Goal: Use online tool/utility: Utilize a website feature to perform a specific function

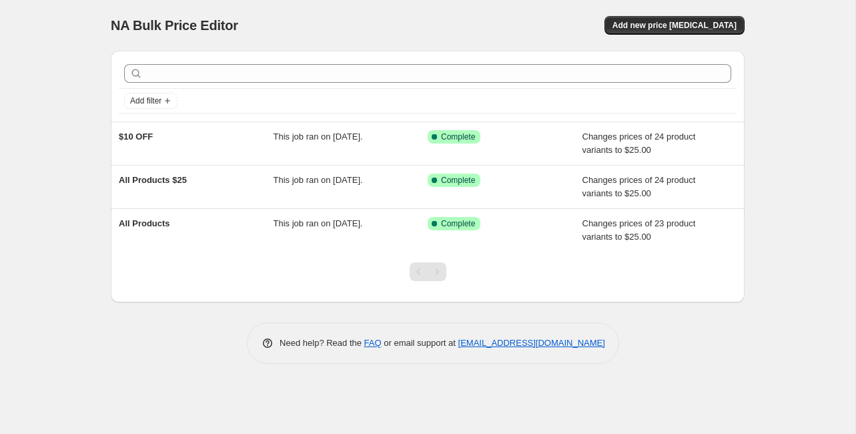
click at [140, 99] on div "NA Bulk Price Editor. This page is ready NA Bulk Price Editor Add new price [ME…" at bounding box center [427, 217] width 855 height 434
click at [139, 99] on div "NA Bulk Price Editor. This page is ready NA Bulk Price Editor Add new price [ME…" at bounding box center [427, 217] width 855 height 434
click at [613, 20] on span "Add new price [MEDICAL_DATA]" at bounding box center [675, 25] width 124 height 11
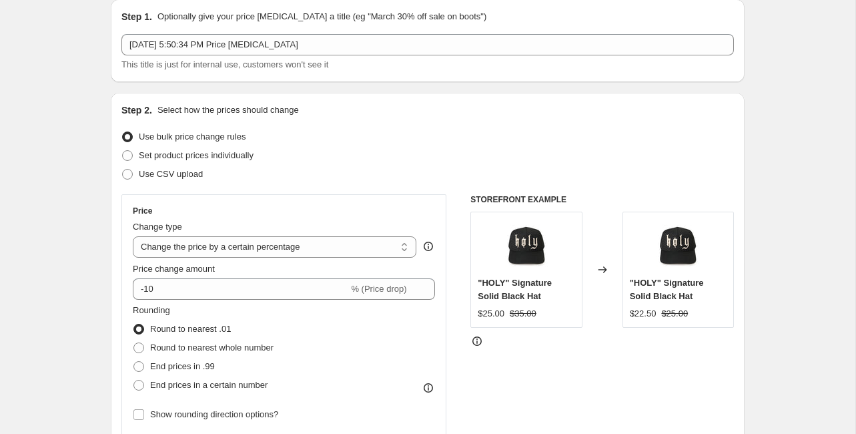
scroll to position [55, 0]
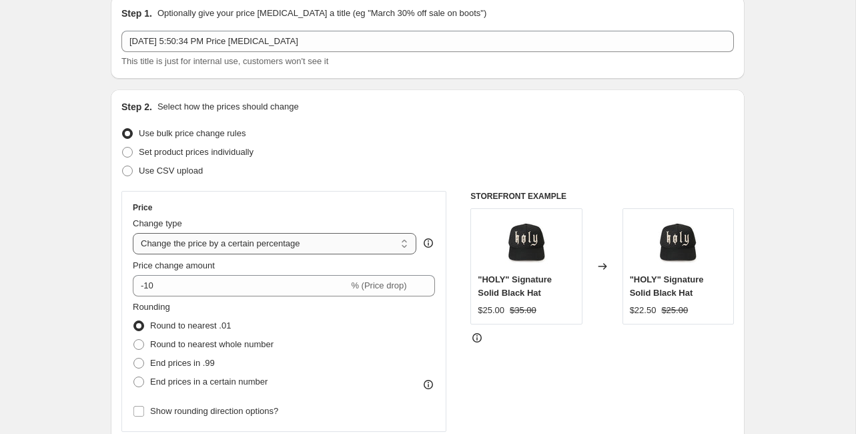
click at [240, 233] on select "Change the price to a certain amount Change the price by a certain amount Chang…" at bounding box center [275, 243] width 284 height 21
select select "to"
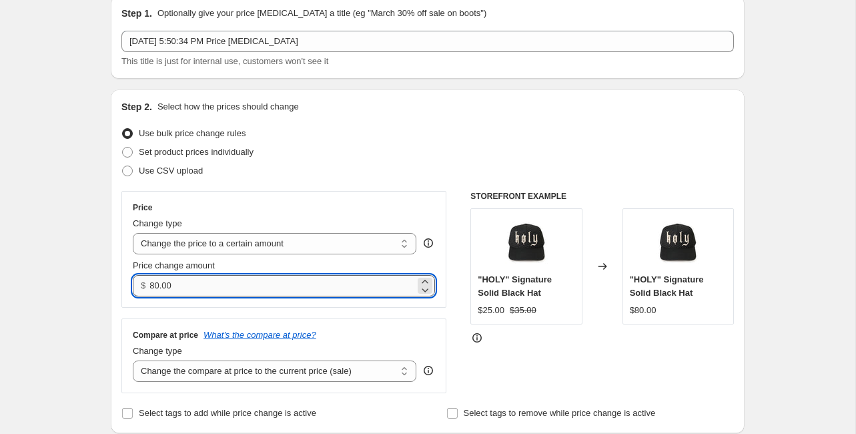
click at [260, 275] on input "80.00" at bounding box center [281, 285] width 265 height 21
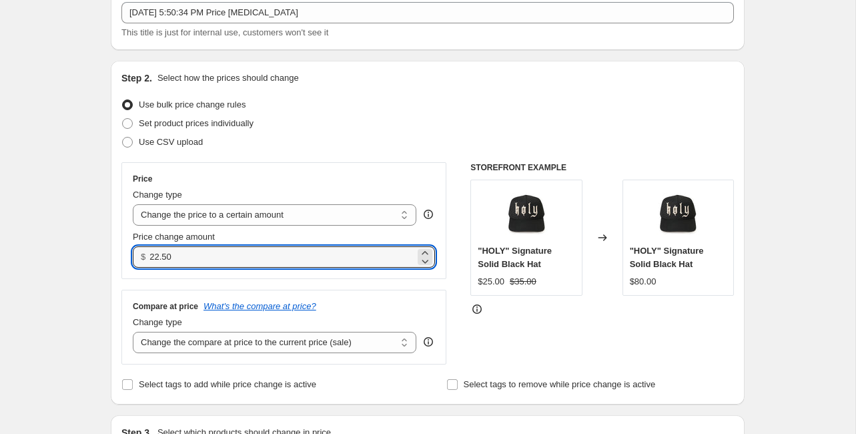
scroll to position [131, 0]
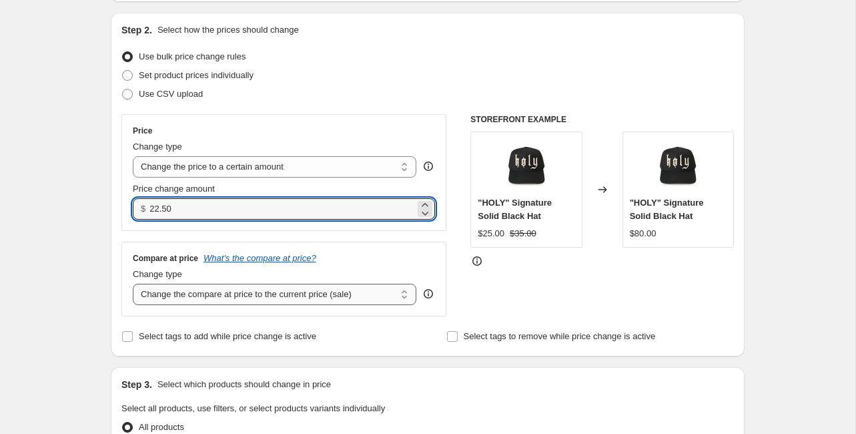
type input "22.50"
click at [240, 284] on select "Change the compare at price to the current price (sale) Change the compare at p…" at bounding box center [275, 294] width 284 height 21
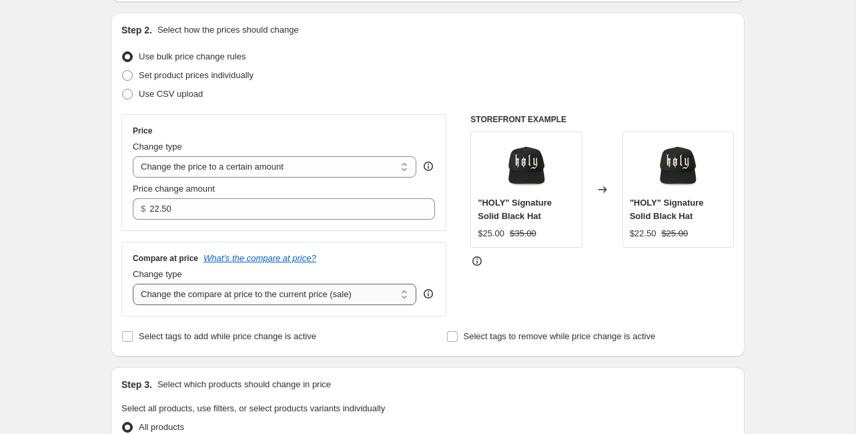
select select "to"
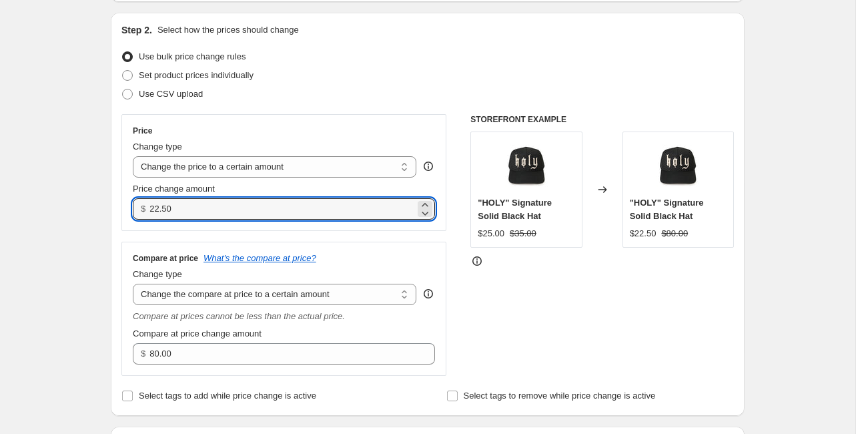
drag, startPoint x: 252, startPoint y: 133, endPoint x: 206, endPoint y: 132, distance: 46.0
click at [206, 132] on div "Price Change type Change the price to a certain amount Change the price by a ce…" at bounding box center [283, 172] width 325 height 117
type input "25.00"
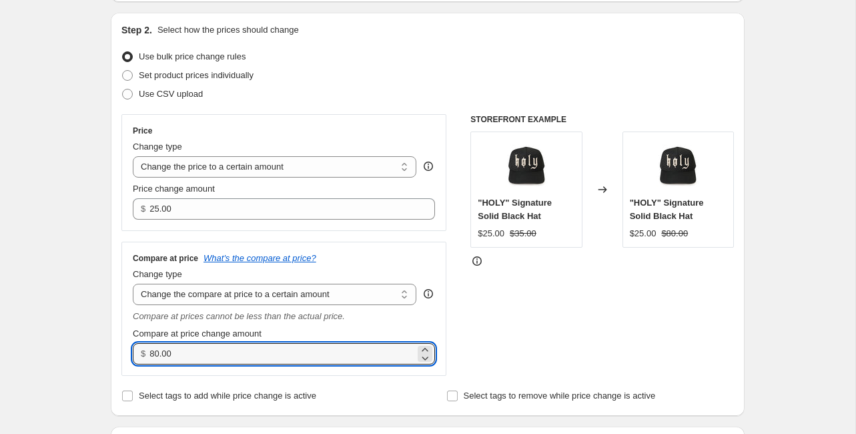
drag, startPoint x: 245, startPoint y: 253, endPoint x: 200, endPoint y: 248, distance: 45.0
click at [200, 248] on div "Compare at price What's the compare at price? Change type Change the compare at…" at bounding box center [283, 309] width 325 height 134
type input "38.00"
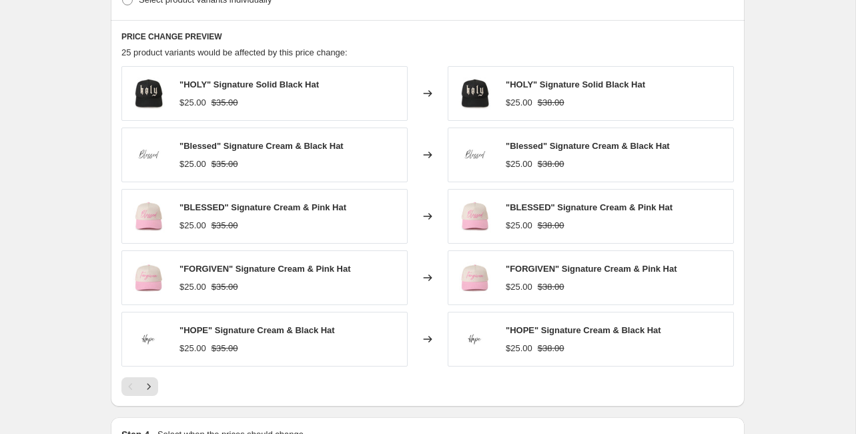
scroll to position [660, 0]
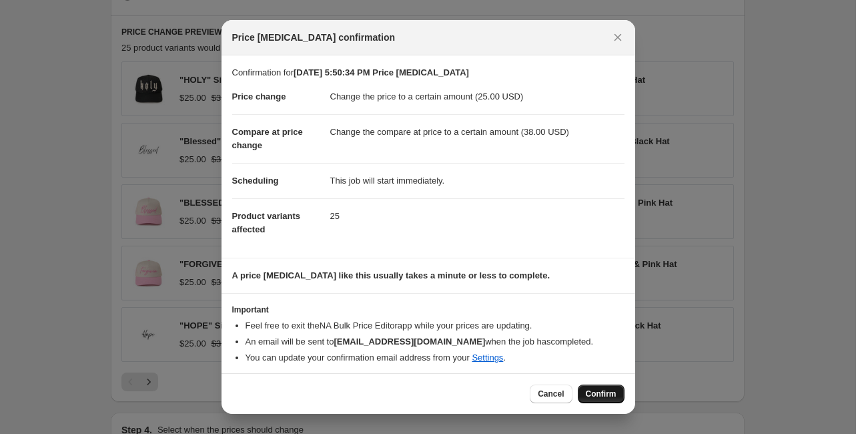
click at [578, 384] on button "Confirm" at bounding box center [601, 393] width 47 height 19
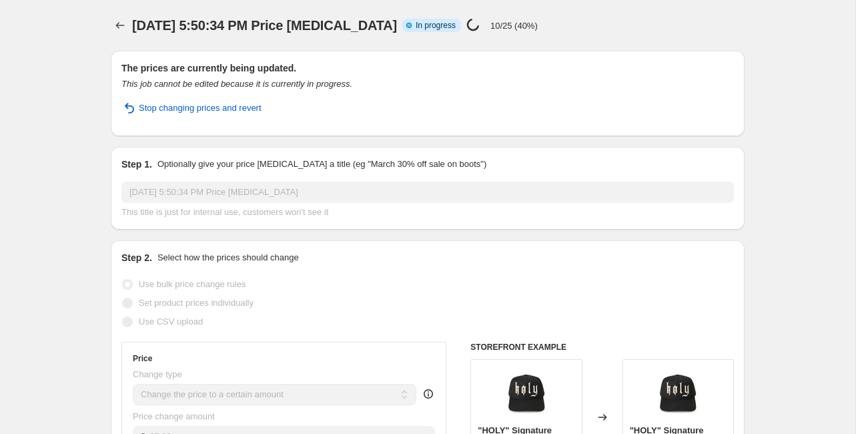
select select "to"
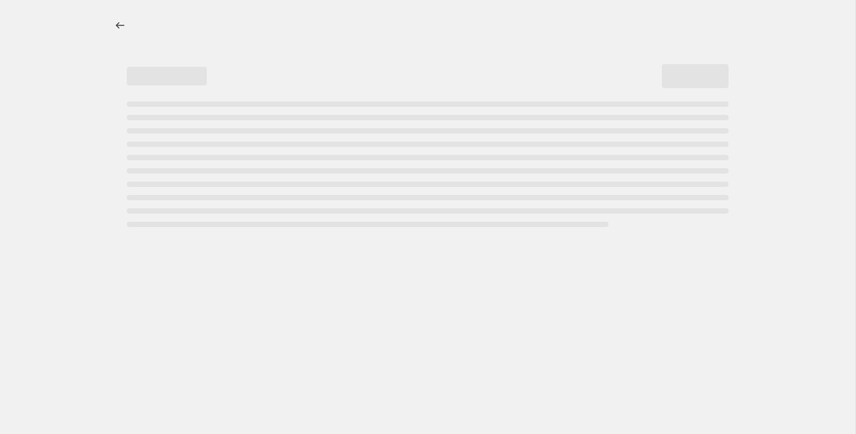
select select "to"
